Goal: Information Seeking & Learning: Learn about a topic

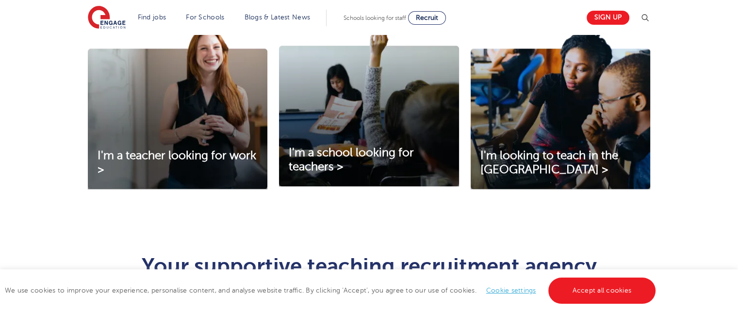
scroll to position [340, 0]
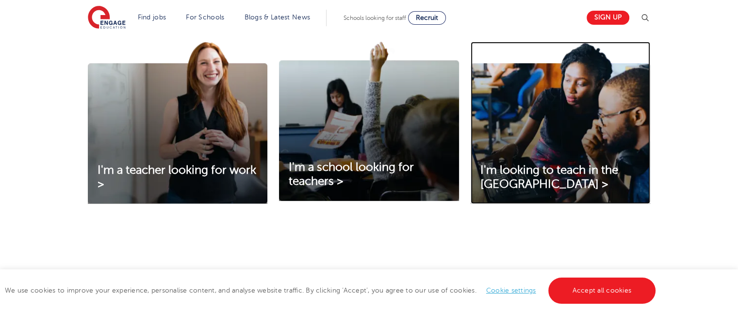
click at [599, 130] on img at bounding box center [560, 123] width 179 height 162
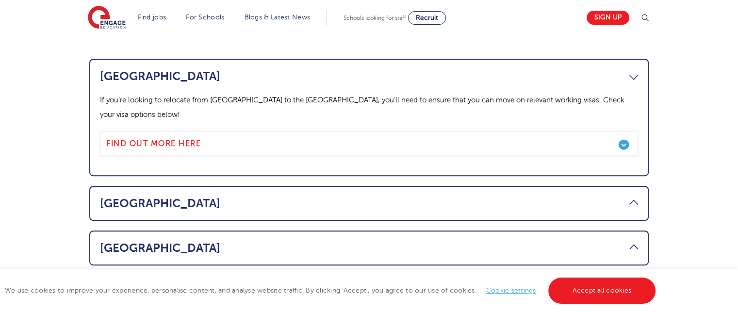
scroll to position [631, 0]
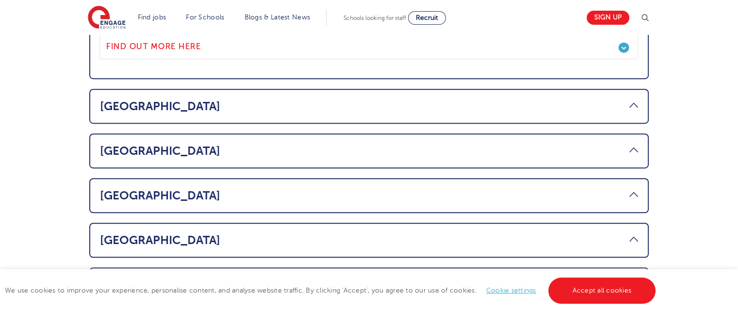
click at [186, 278] on link "[GEOGRAPHIC_DATA]" at bounding box center [369, 285] width 538 height 14
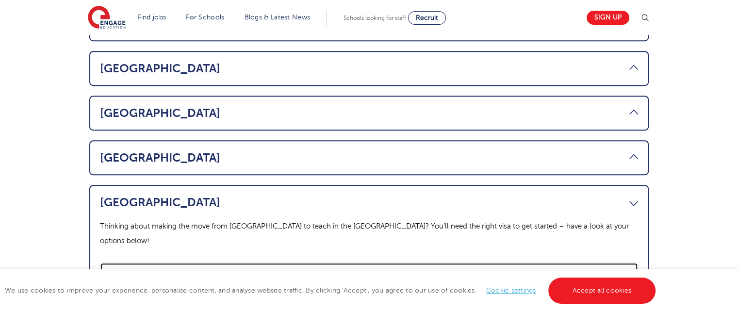
click at [164, 270] on b "Find out more here" at bounding box center [153, 274] width 95 height 9
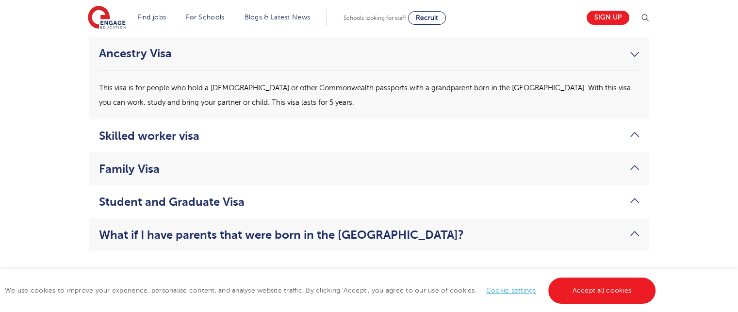
scroll to position [2716, 0]
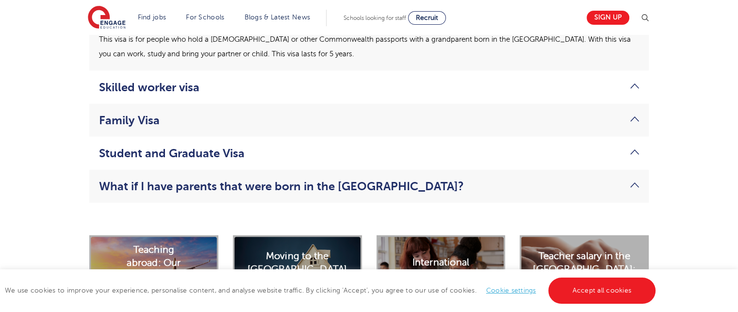
click at [169, 146] on link "Student and Graduate Visa" at bounding box center [369, 153] width 540 height 14
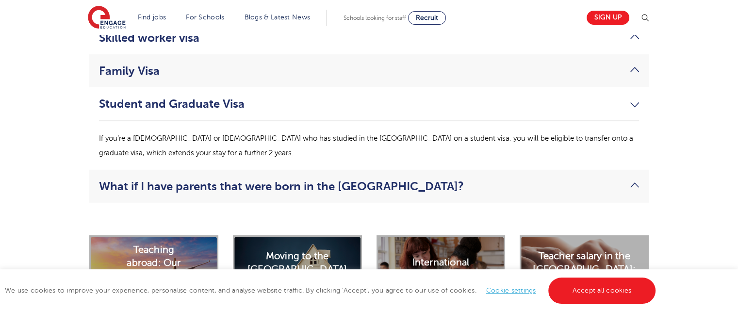
click at [159, 64] on link "Family Visa" at bounding box center [369, 71] width 540 height 14
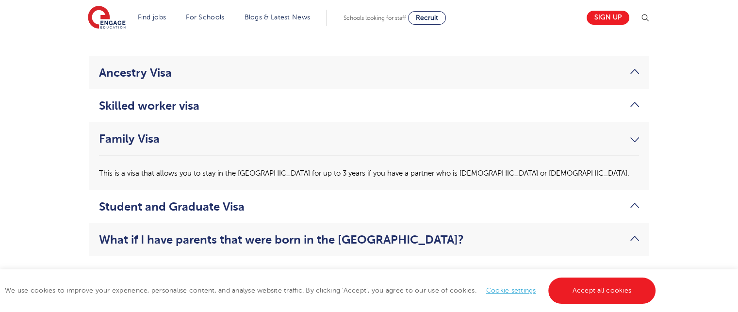
scroll to position [2619, 0]
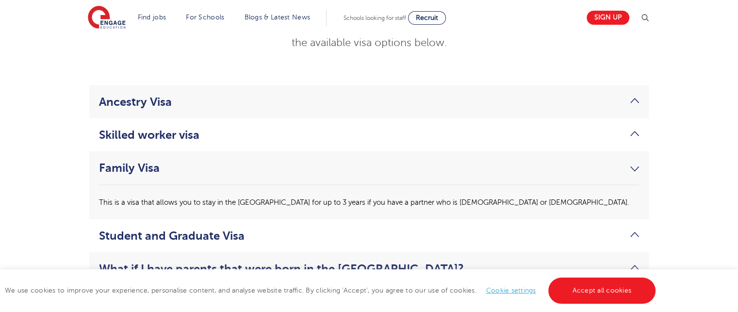
click at [169, 127] on li "Skilled worker visa This is a 1 to 5 year visa that allows you to stay in the U…" at bounding box center [368, 134] width 559 height 33
click at [150, 128] on link "Skilled worker visa" at bounding box center [369, 135] width 540 height 14
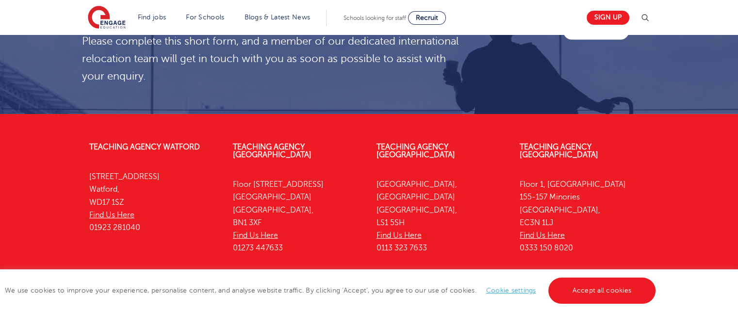
scroll to position [2911, 0]
